Goal: Information Seeking & Learning: Find contact information

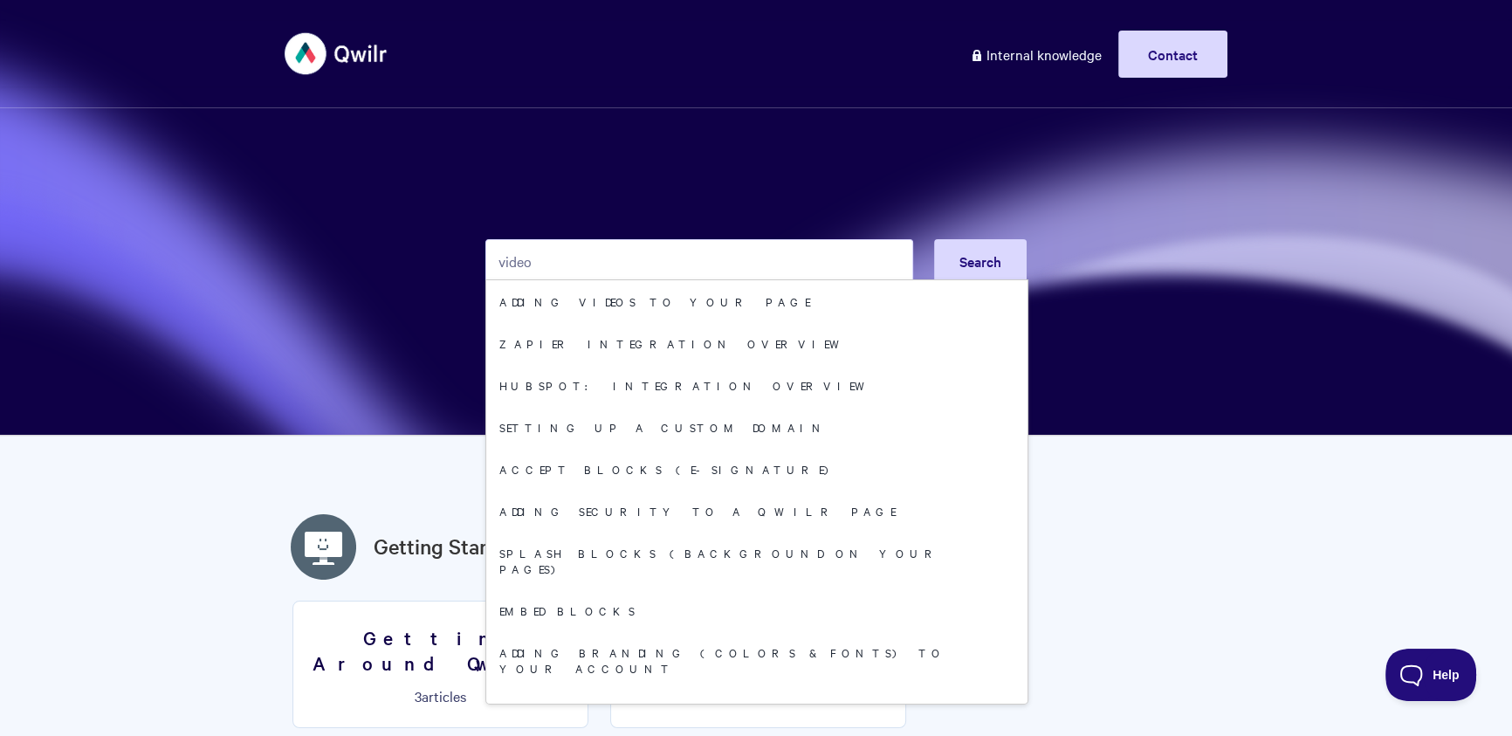
type input "video"
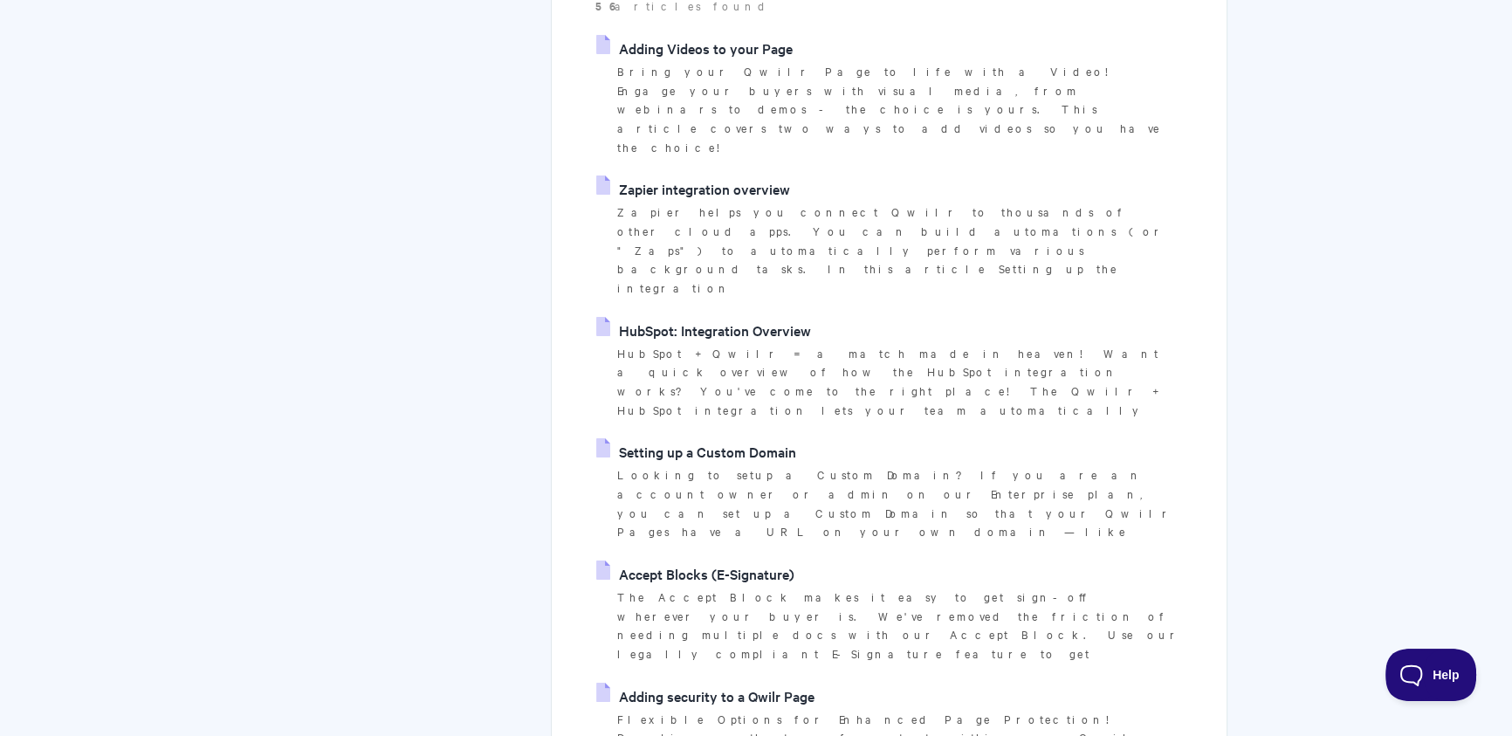
scroll to position [627, 0]
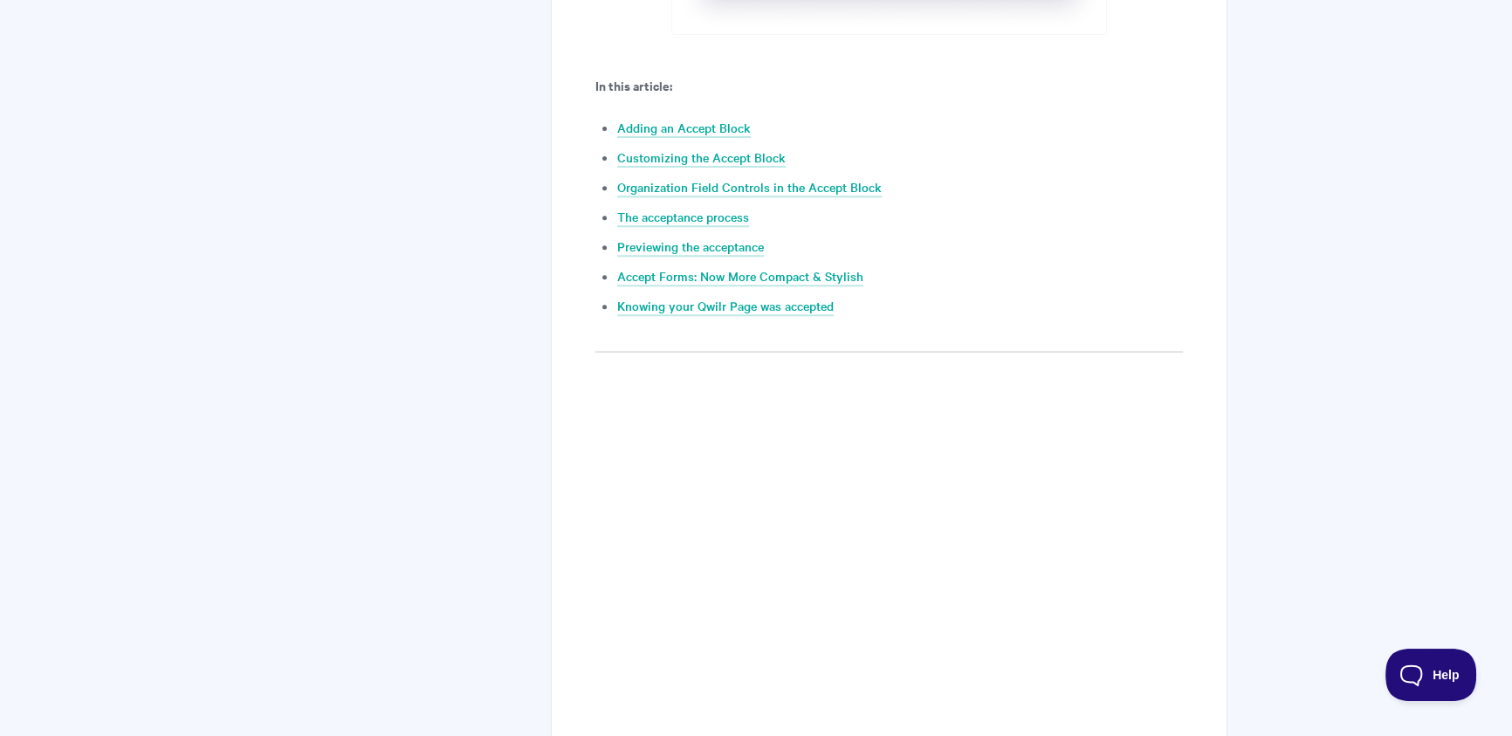
scroll to position [1115, 0]
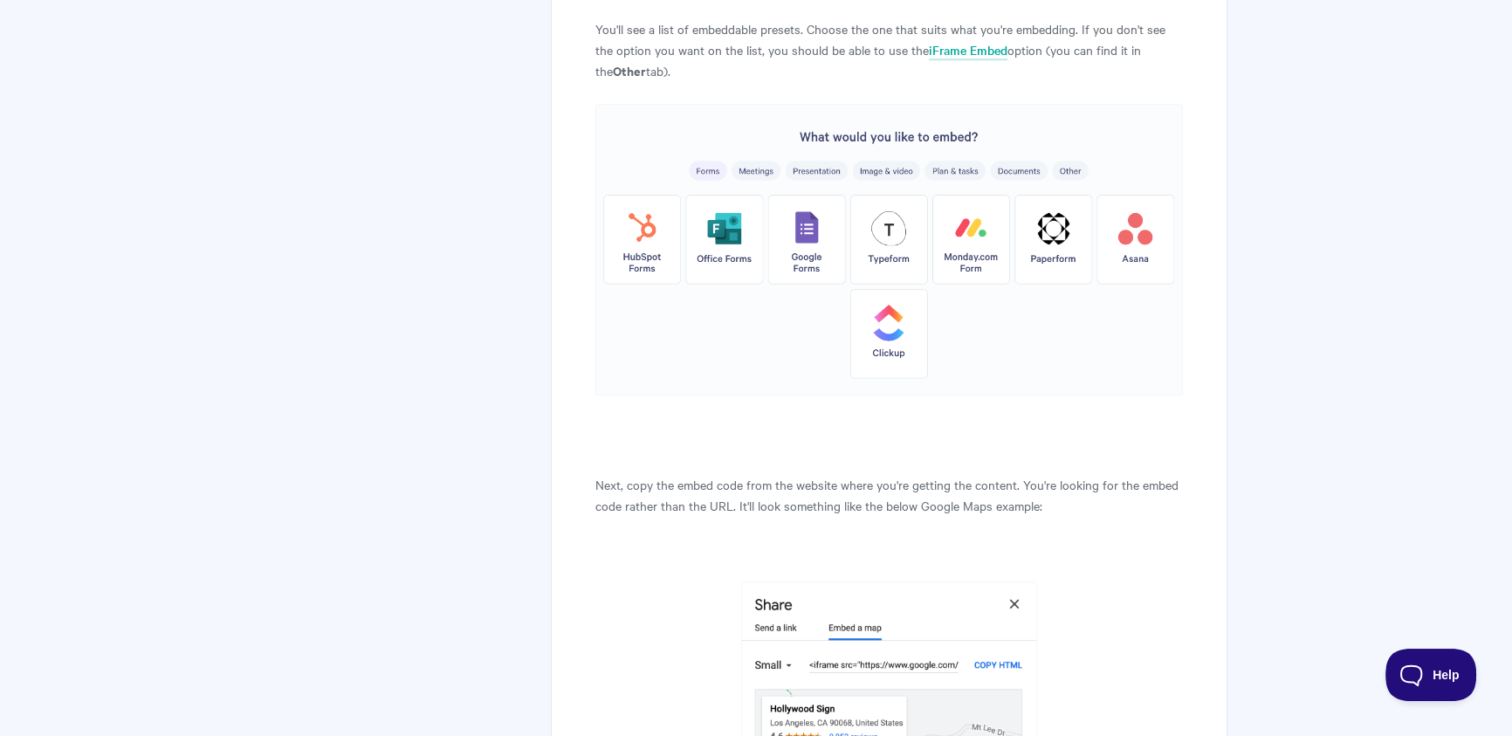
scroll to position [2327, 0]
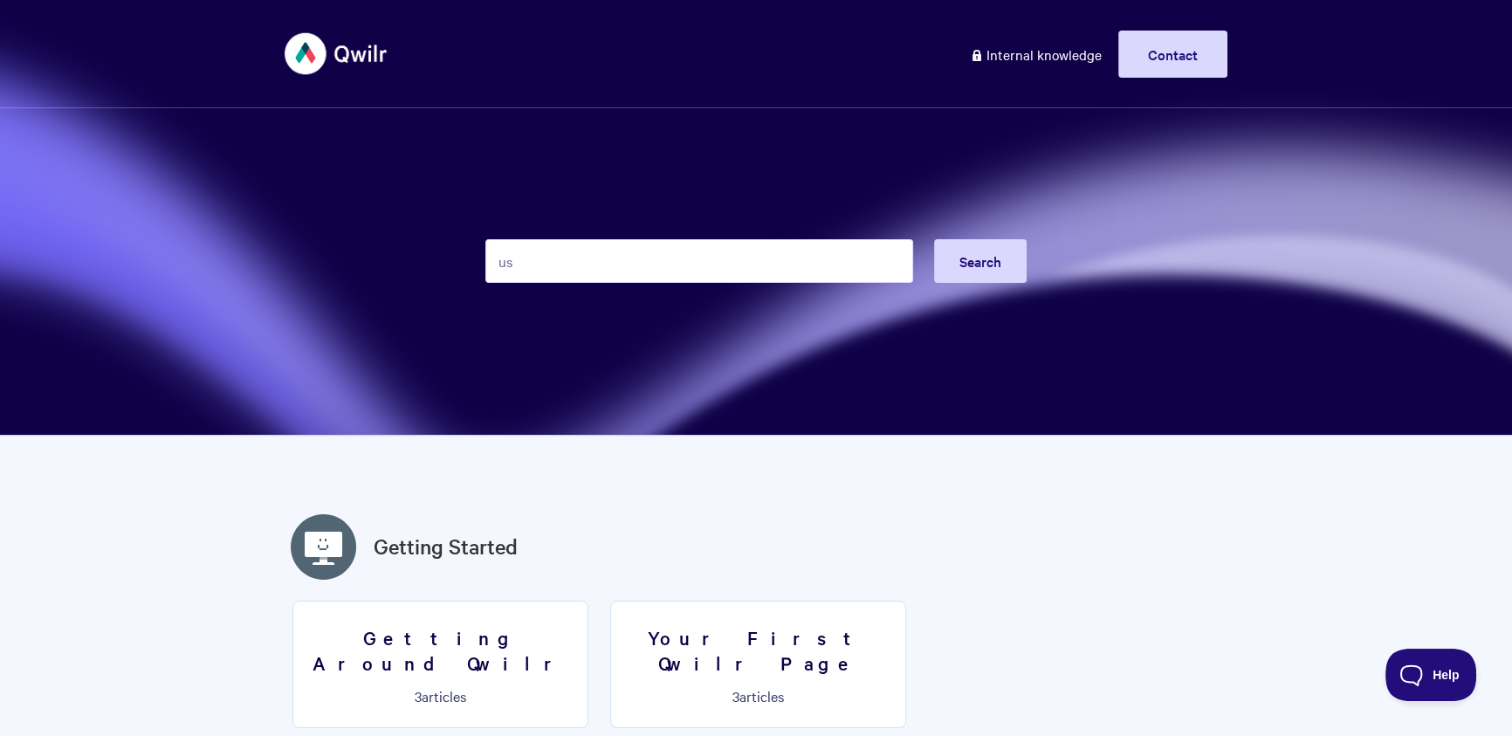
type input "u"
type input "support"
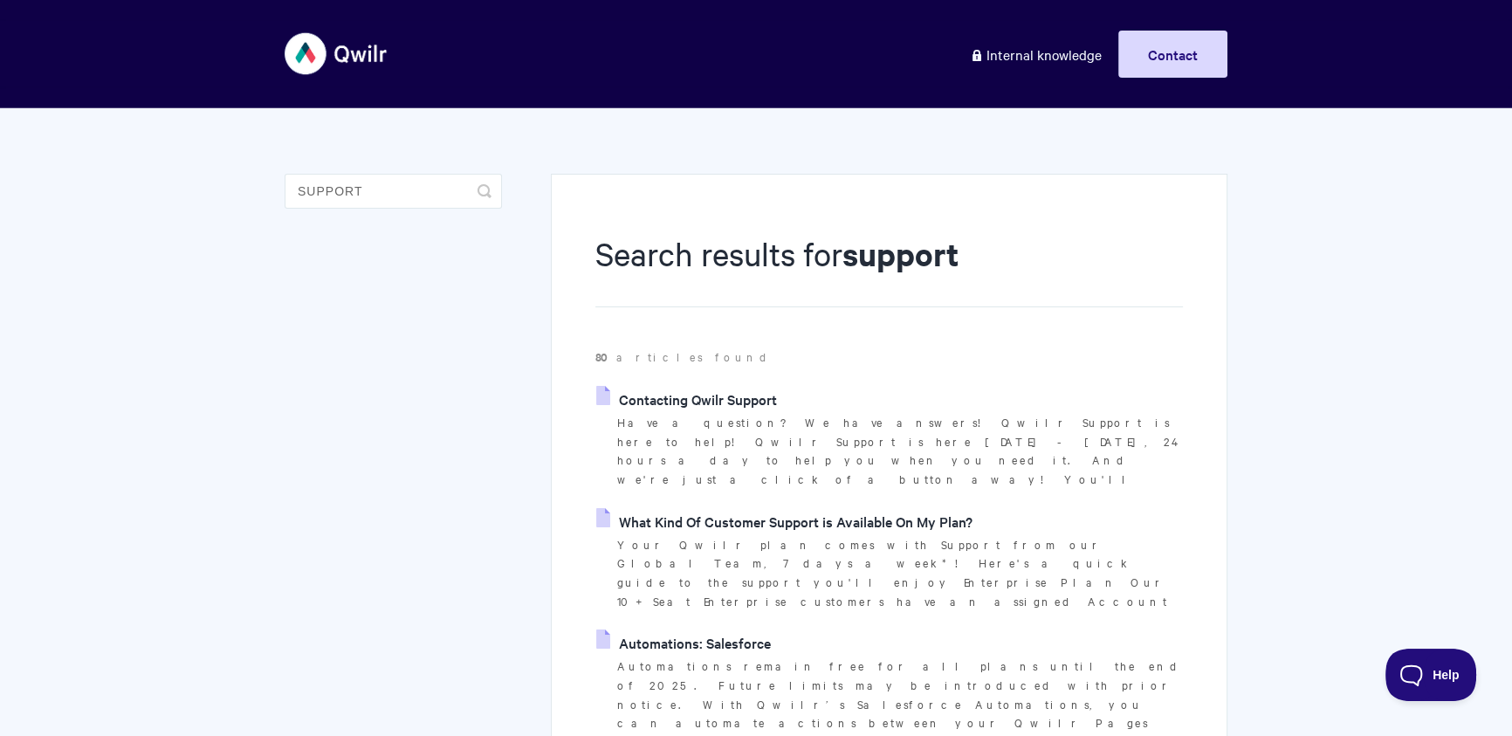
click at [684, 389] on link "Contacting Qwilr Support" at bounding box center [686, 399] width 181 height 26
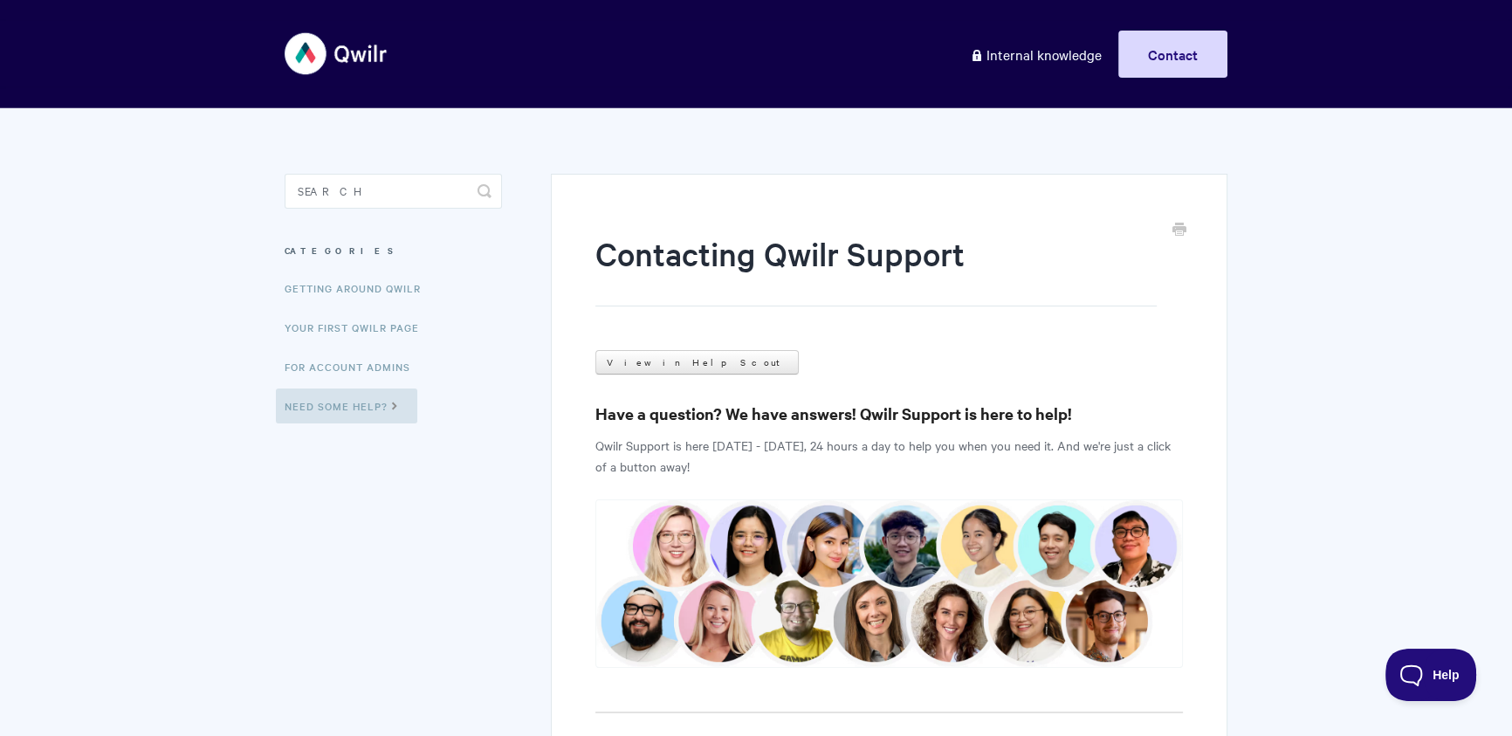
scroll to position [335, 0]
